Goal: Information Seeking & Learning: Find specific page/section

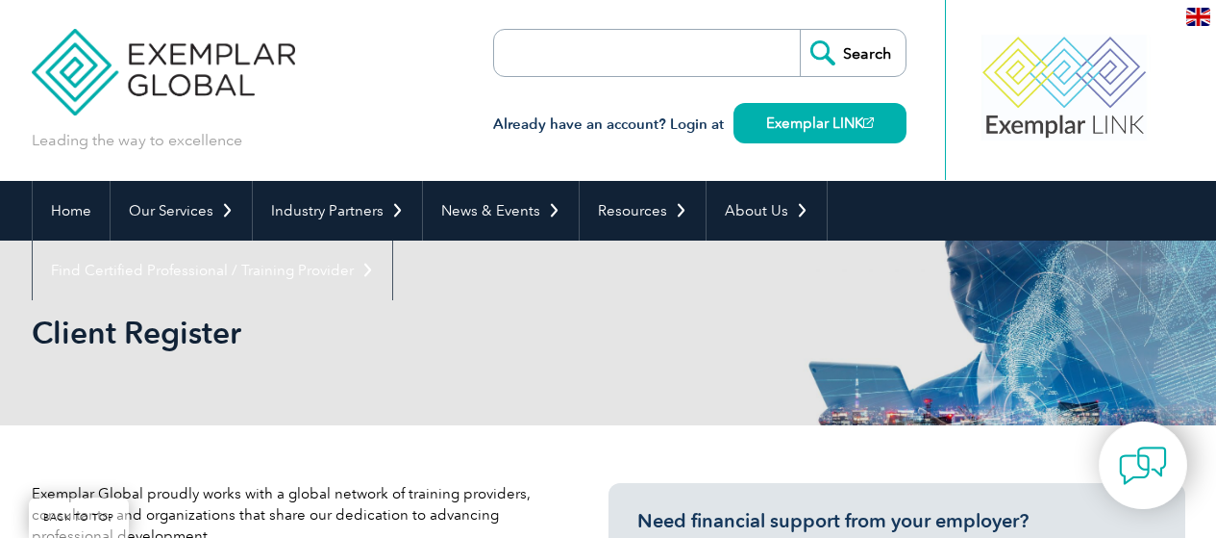
select select "[GEOGRAPHIC_DATA]"
select select "In-person"
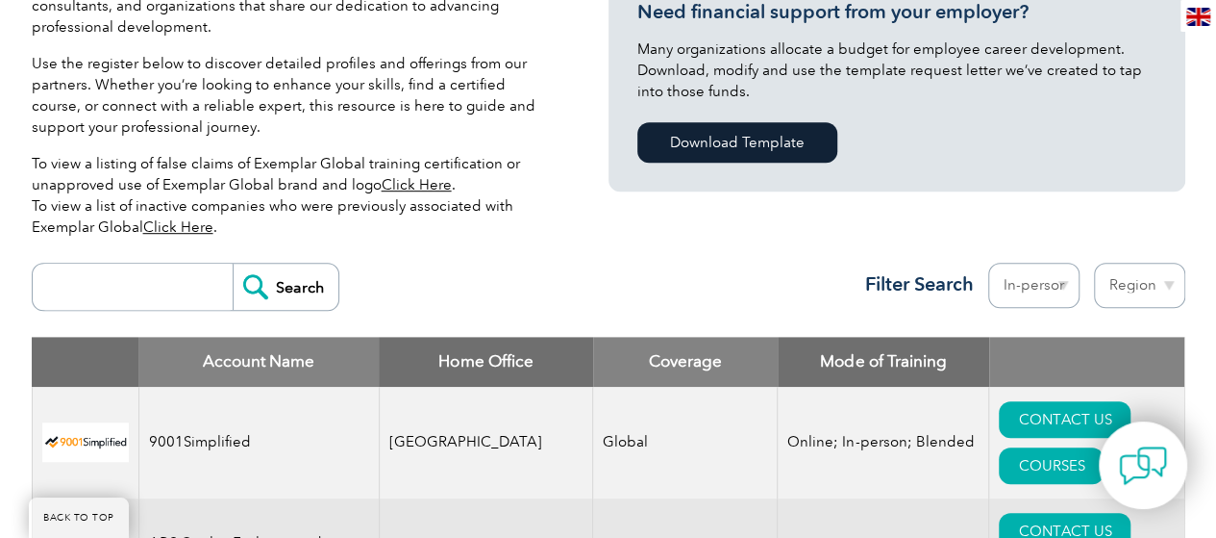
scroll to position [675, 0]
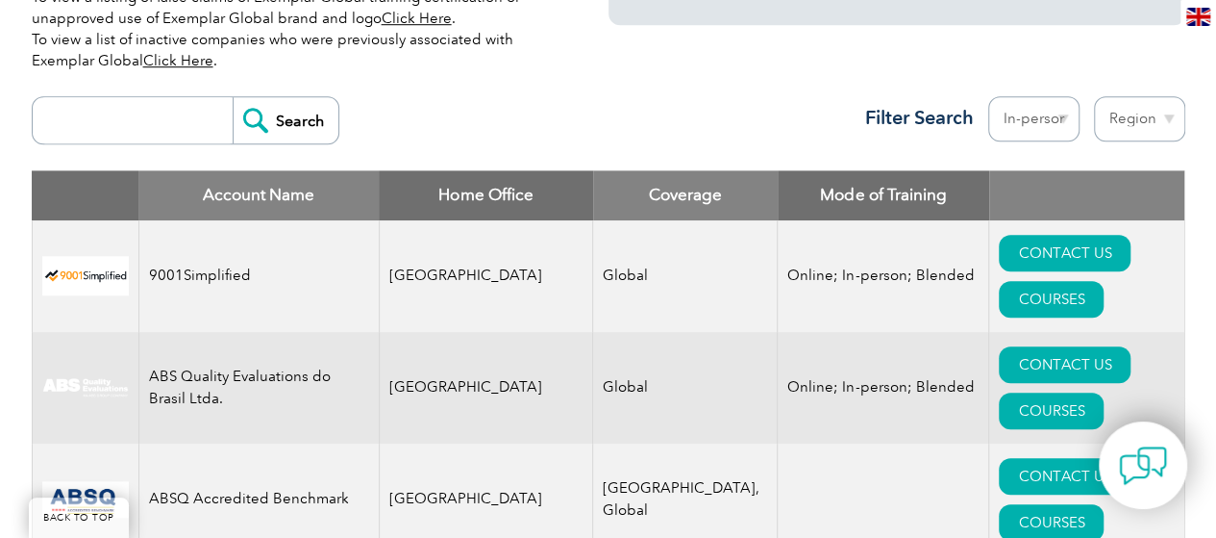
click at [185, 97] on input "search" at bounding box center [137, 120] width 190 height 46
type input "haccp"
click at [233, 97] on input "Search" at bounding box center [286, 120] width 106 height 46
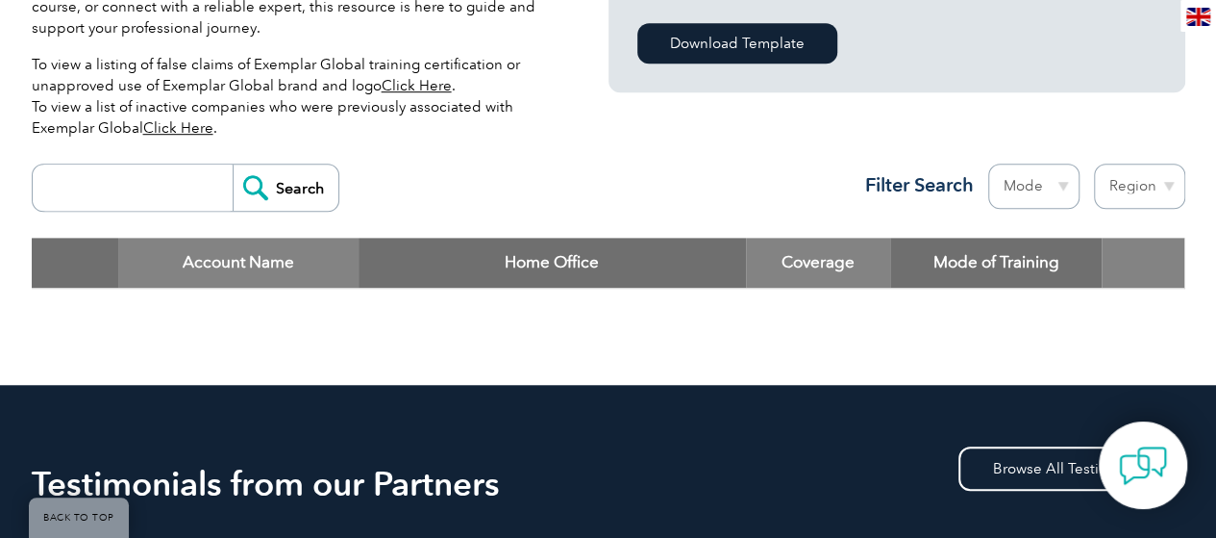
scroll to position [596, 0]
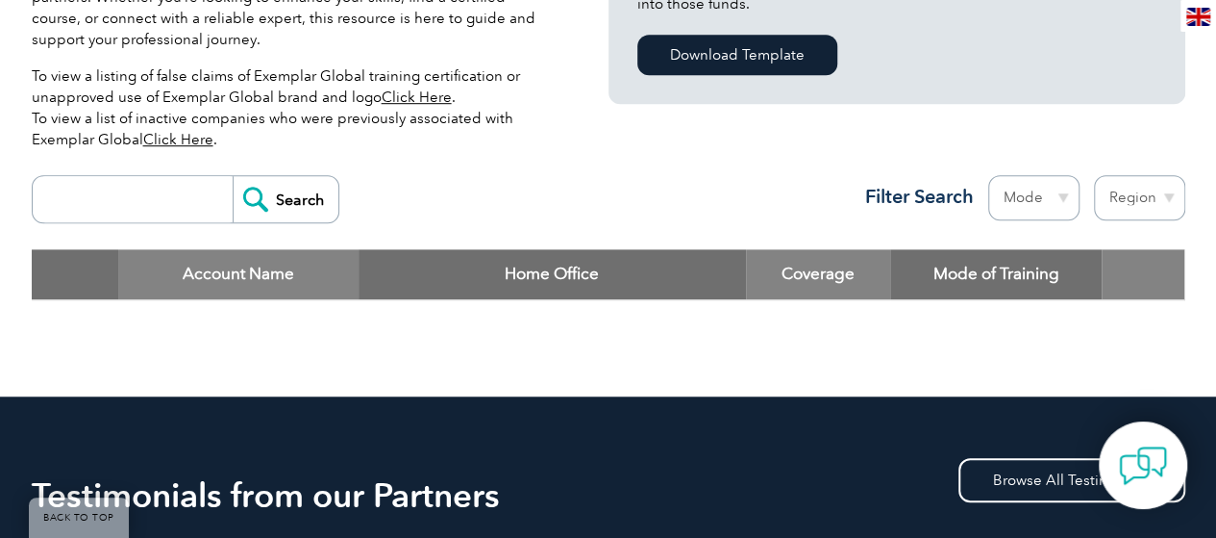
click at [967, 275] on th "Mode of Training" at bounding box center [996, 274] width 212 height 50
click at [1050, 278] on th "Mode of Training" at bounding box center [996, 274] width 212 height 50
click at [1060, 196] on select "Mode Online In-person Blended" at bounding box center [1033, 197] width 91 height 45
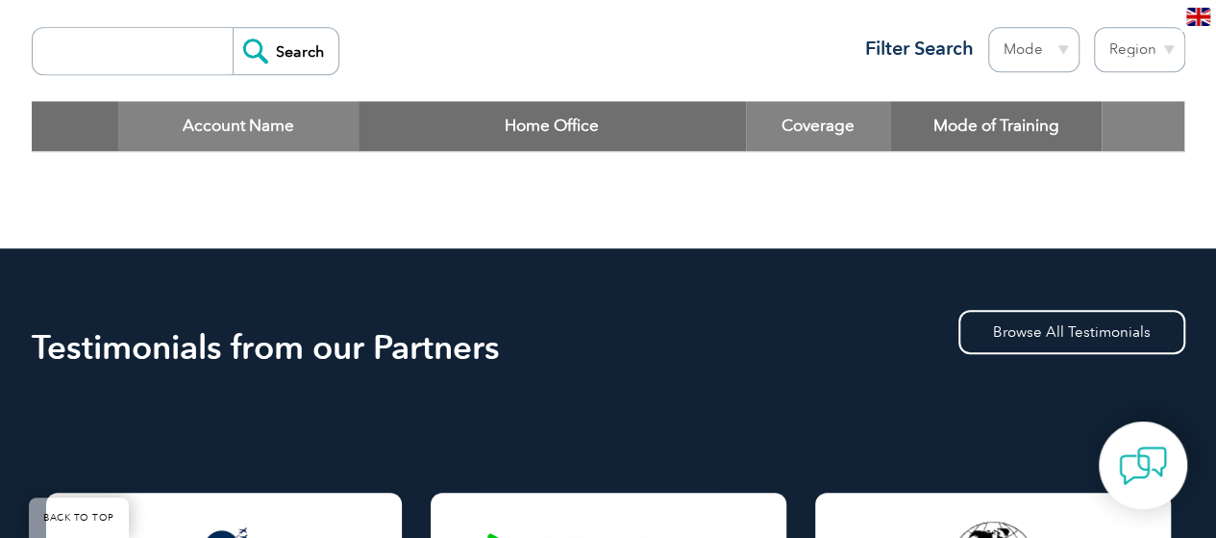
scroll to position [764, 0]
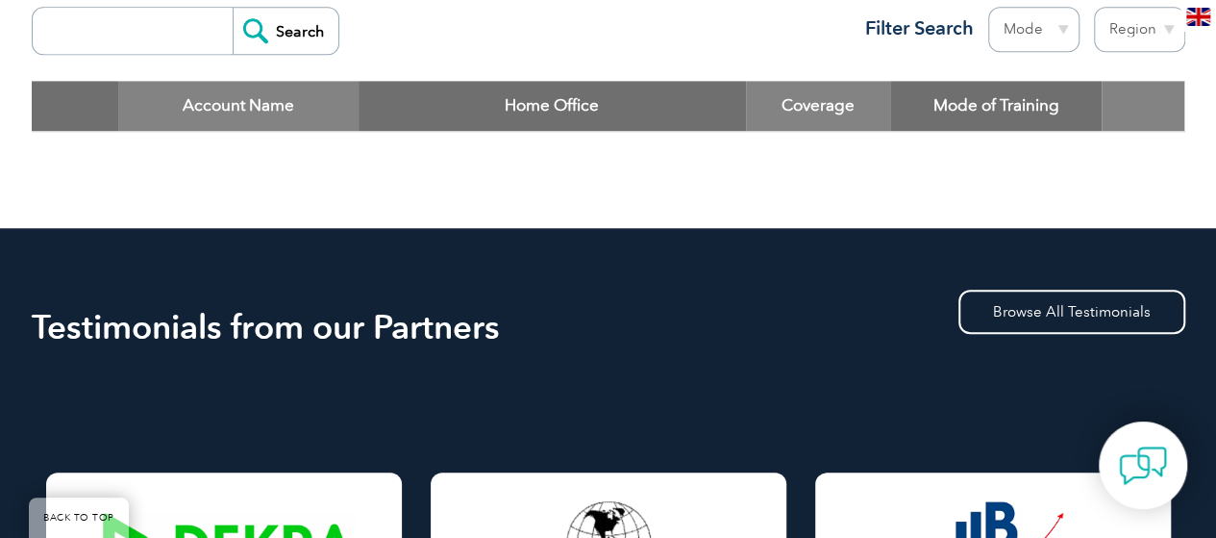
click at [1065, 29] on select "Mode Online In-person Blended" at bounding box center [1033, 29] width 91 height 45
select select "In-person"
click at [988, 7] on select "Mode Online In-person Blended" at bounding box center [1033, 29] width 91 height 45
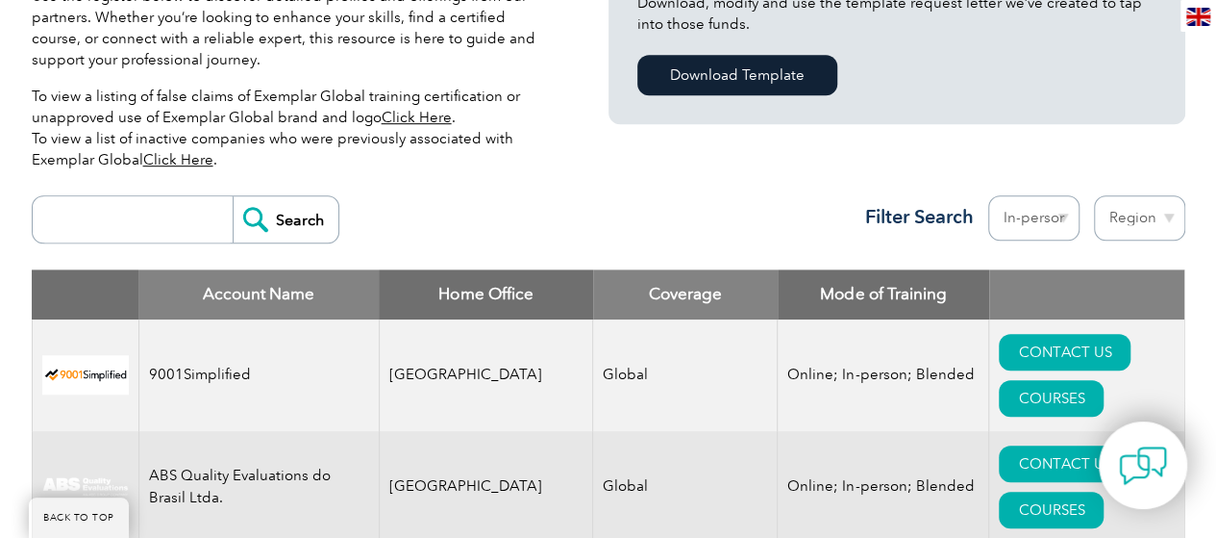
scroll to position [685, 0]
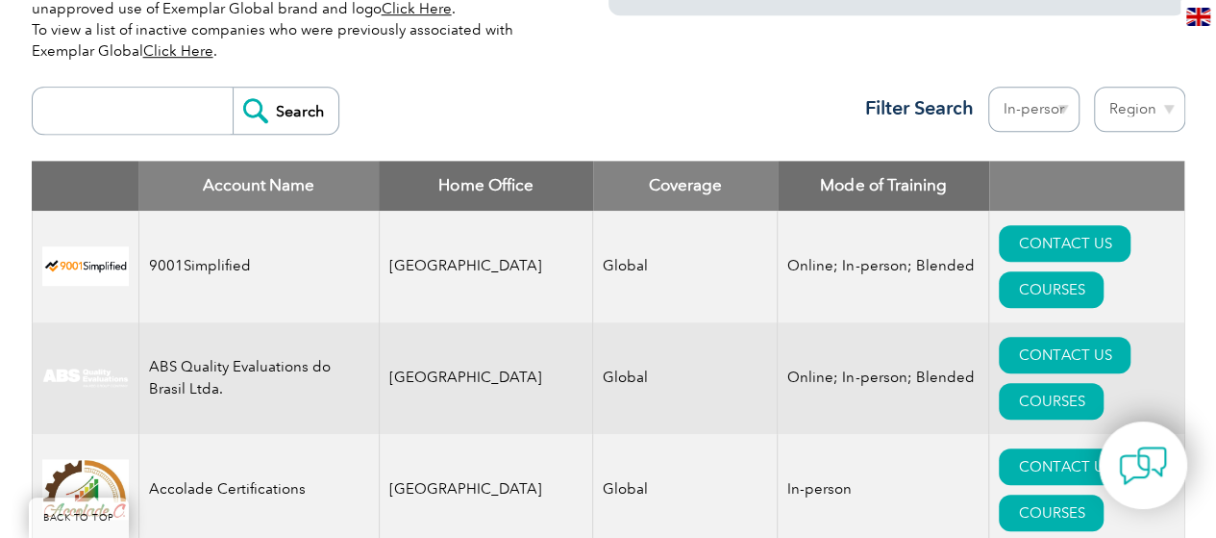
click at [1168, 108] on select "Region Australia Bahrain Bangladesh Brazil Canada Colombia Dominican Republic E…" at bounding box center [1139, 109] width 91 height 45
select select "Australia"
click at [1094, 87] on select "Region Australia Bahrain Bangladesh Brazil Canada Colombia Dominican Republic E…" at bounding box center [1139, 109] width 91 height 45
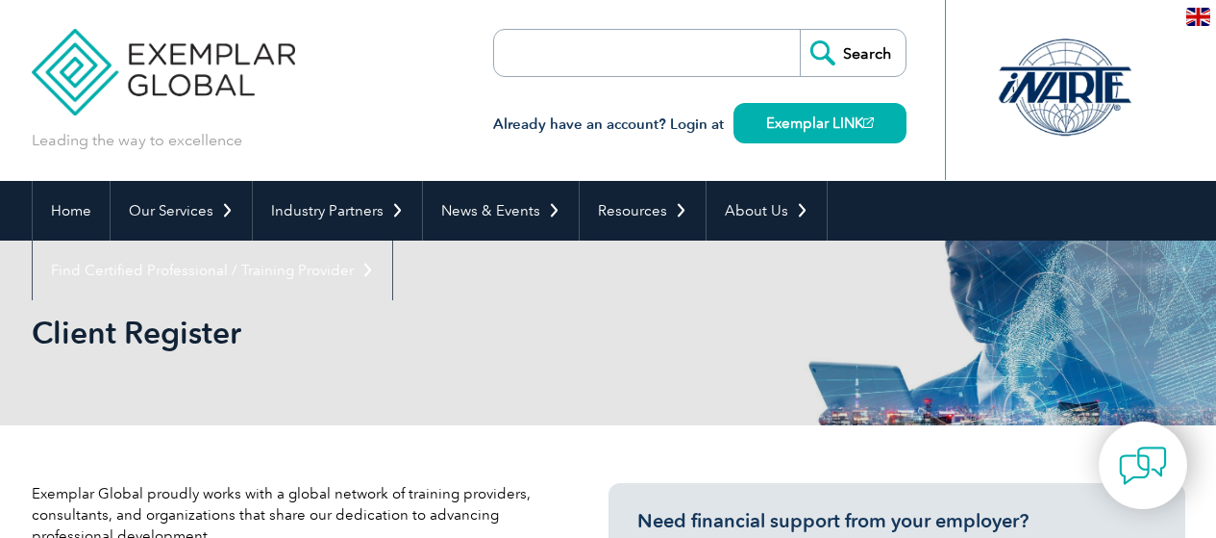
select select "[GEOGRAPHIC_DATA]"
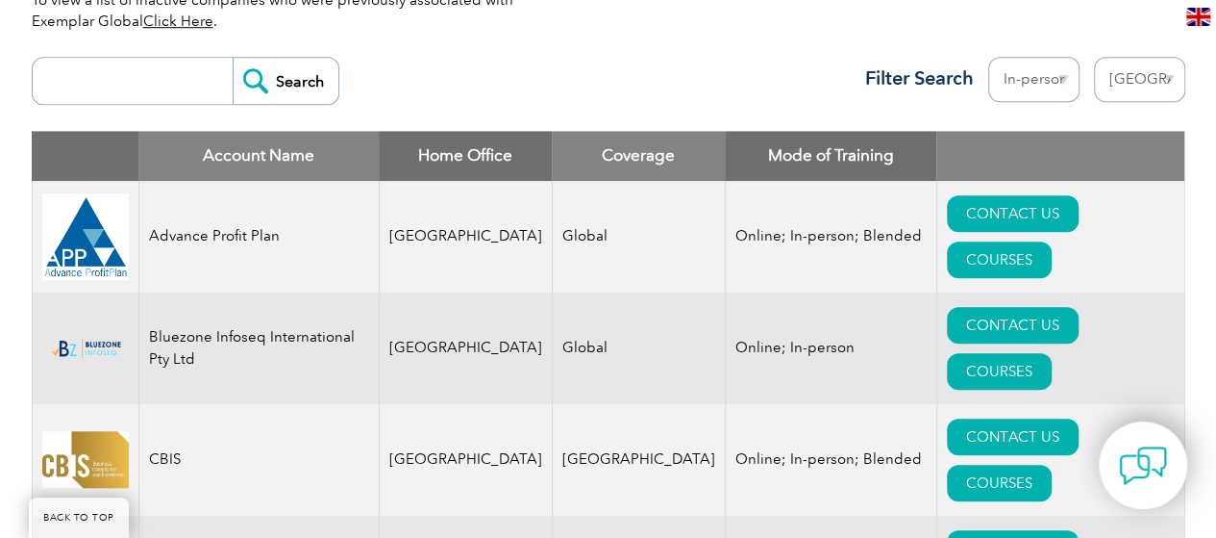
scroll to position [685, 0]
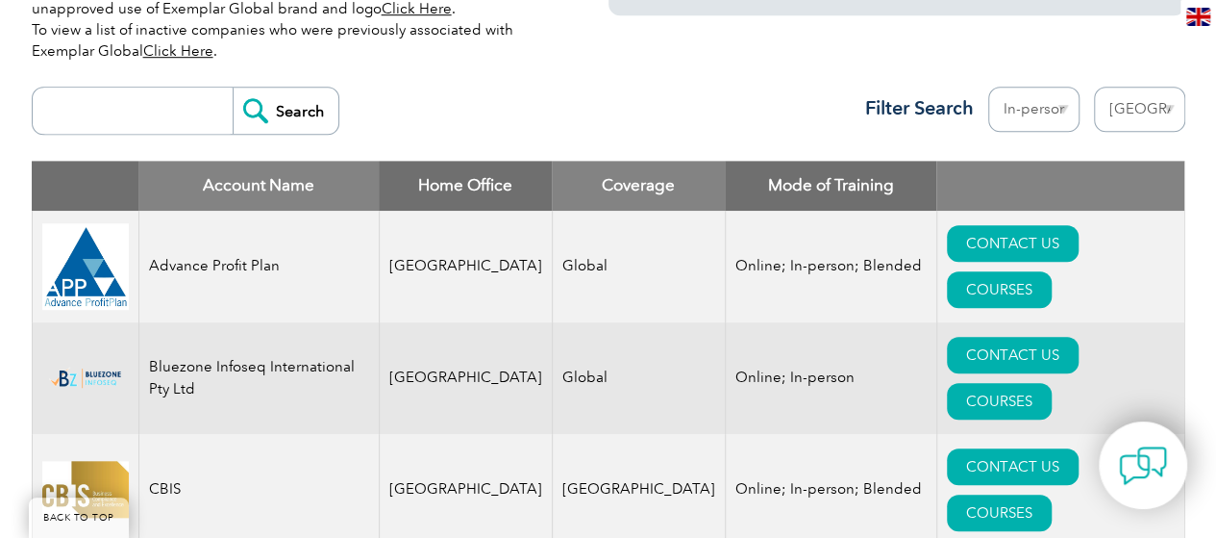
click at [104, 111] on input "search" at bounding box center [137, 111] width 190 height 46
type input "karen kolenc"
click at [233, 88] on input "Search" at bounding box center [286, 111] width 106 height 46
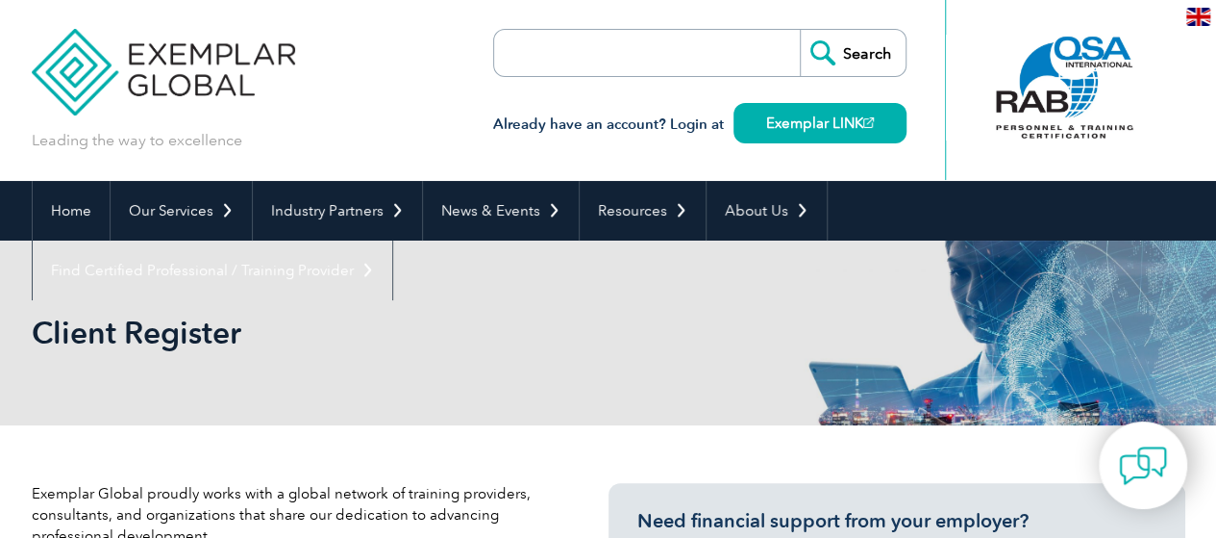
click at [570, 61] on input "search" at bounding box center [605, 53] width 202 height 46
type input "find a consultant"
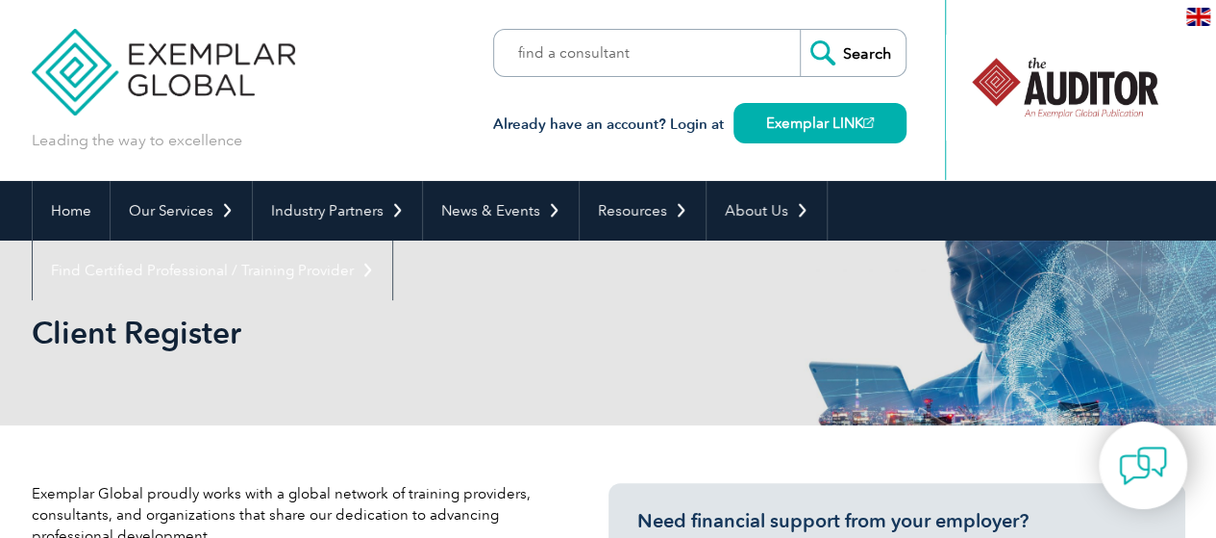
click at [842, 55] on input "Search" at bounding box center [853, 53] width 106 height 46
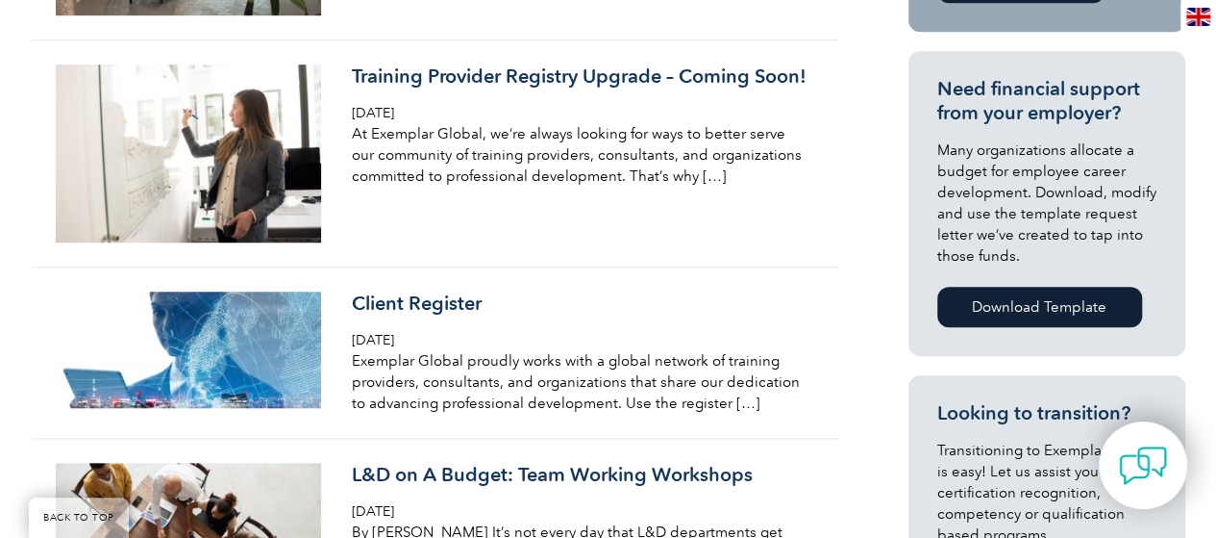
scroll to position [741, 0]
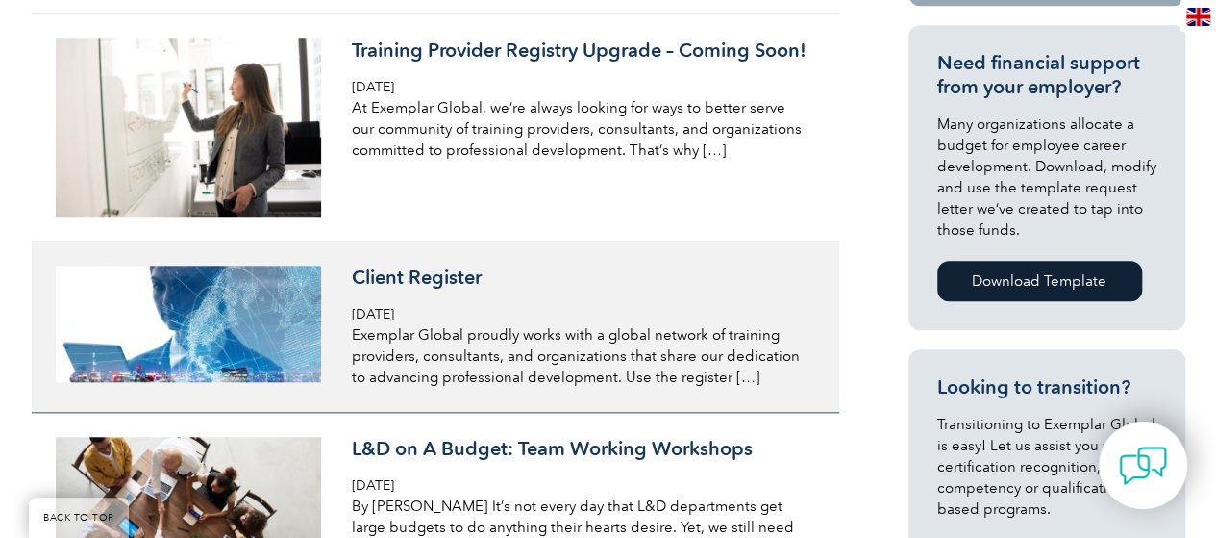
click at [447, 285] on h3 "Client Register" at bounding box center [580, 277] width 456 height 24
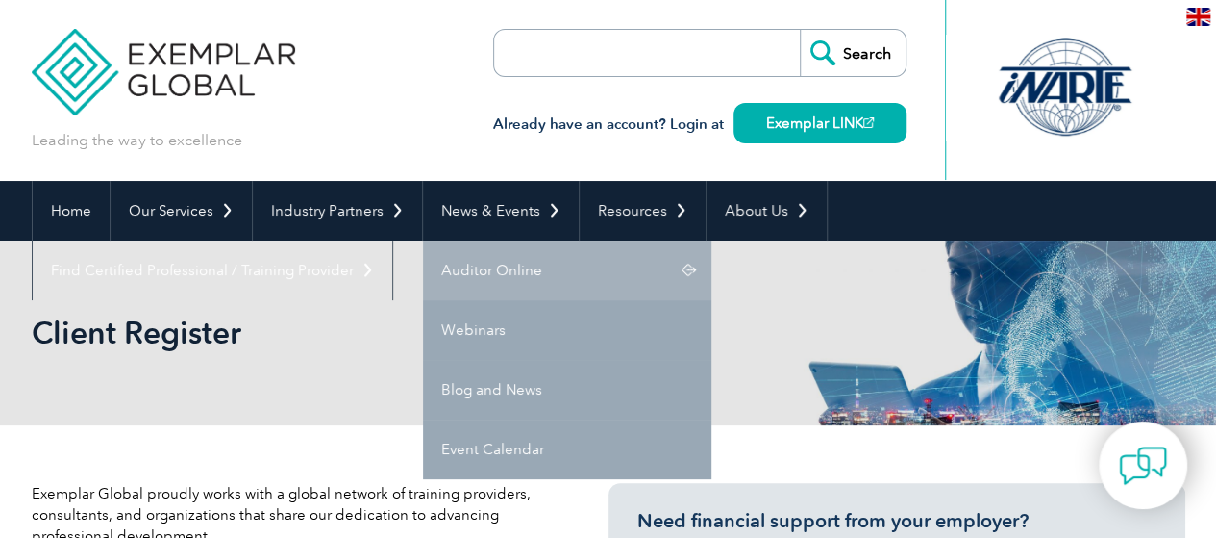
click at [475, 268] on link "Auditor Online" at bounding box center [567, 270] width 288 height 60
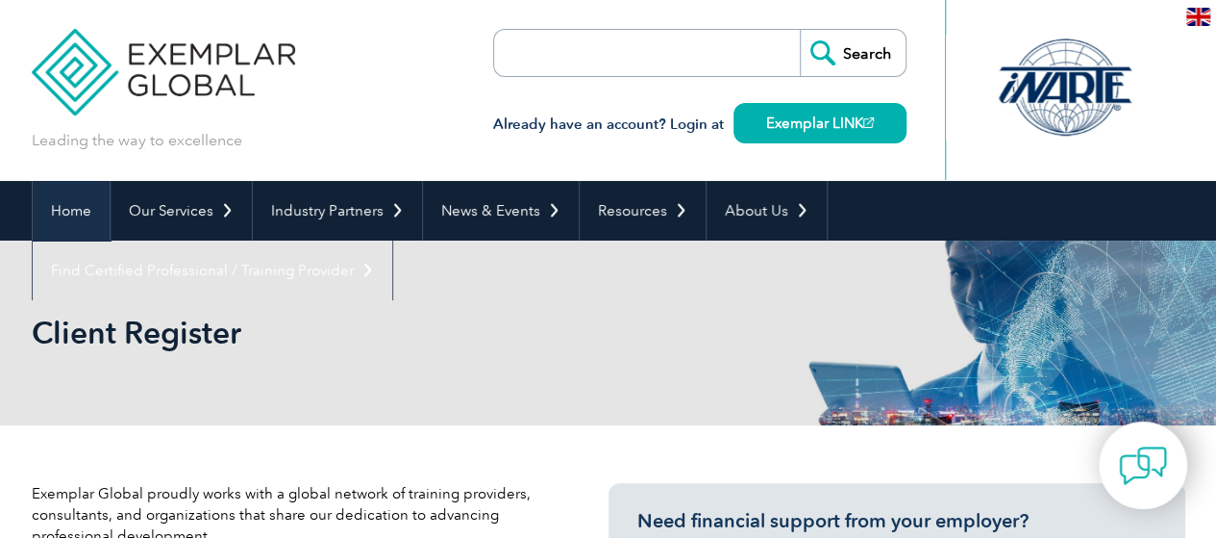
click at [75, 205] on link "Home" at bounding box center [71, 211] width 77 height 60
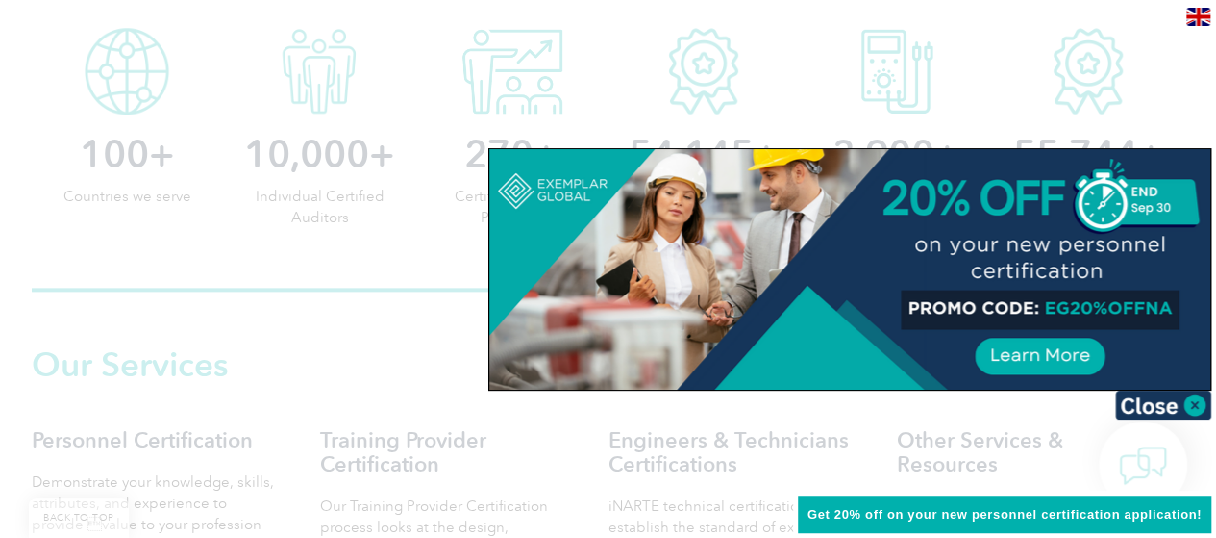
scroll to position [1031, 0]
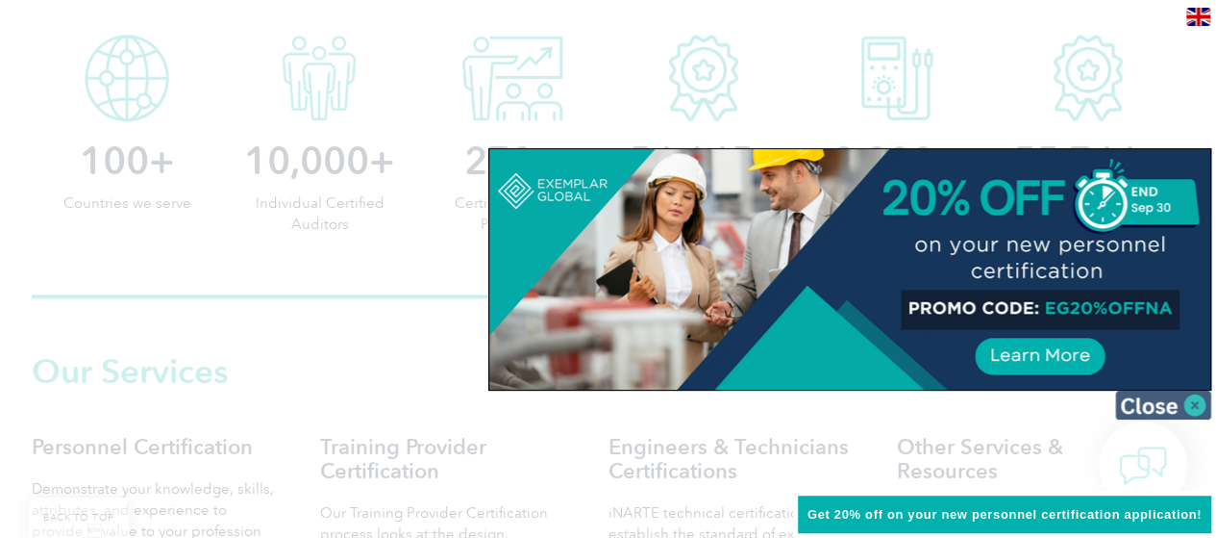
click at [1195, 405] on img at bounding box center [1163, 404] width 96 height 29
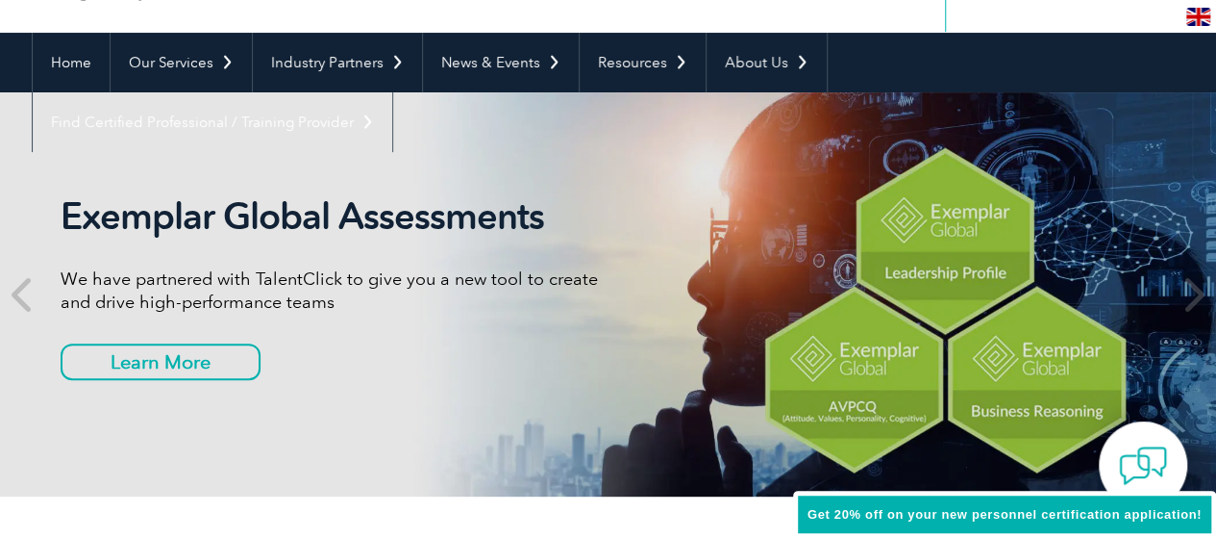
scroll to position [81, 0]
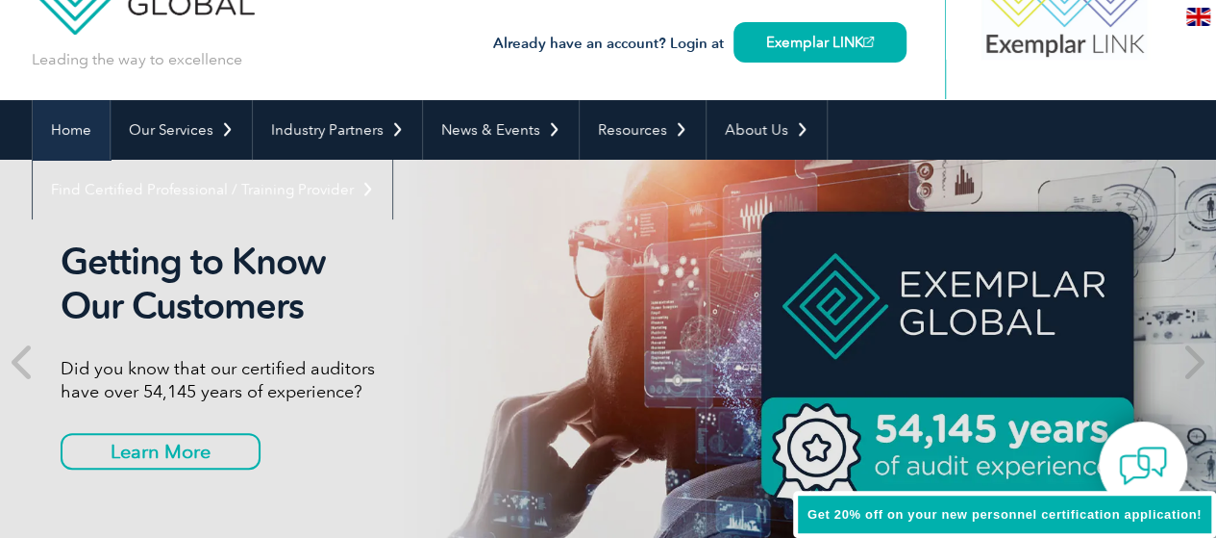
click at [80, 132] on link "Home" at bounding box center [71, 130] width 77 height 60
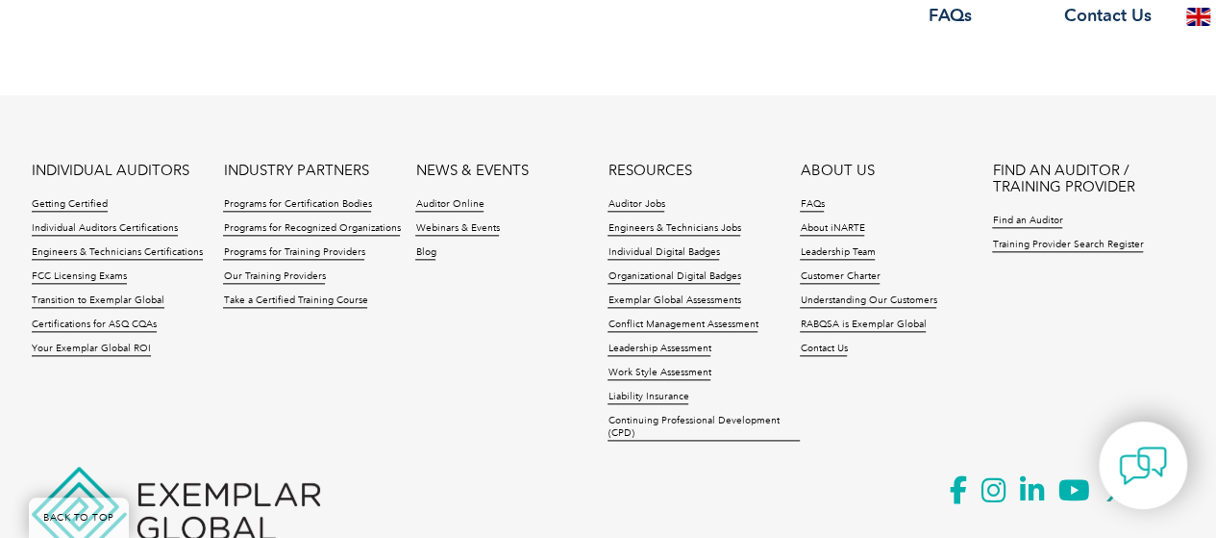
scroll to position [4735, 0]
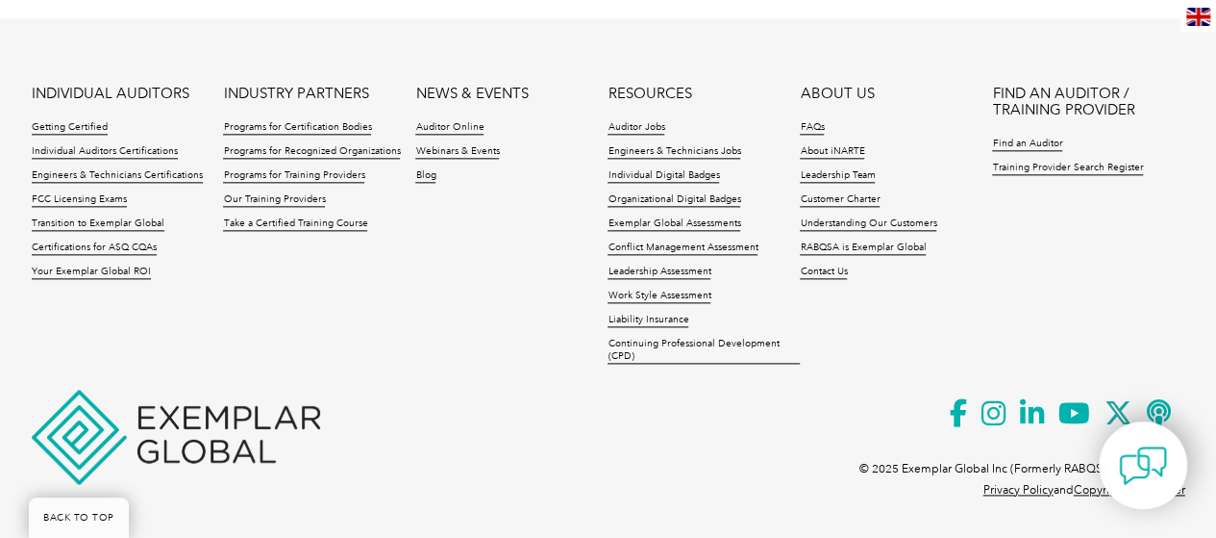
click at [963, 244] on li "RABQSA is Exemplar Global" at bounding box center [896, 253] width 192 height 24
click at [1036, 143] on link "Find an Auditor" at bounding box center [1027, 144] width 70 height 13
click at [1046, 143] on link "Find an Auditor" at bounding box center [1027, 144] width 70 height 13
